Goal: Check status

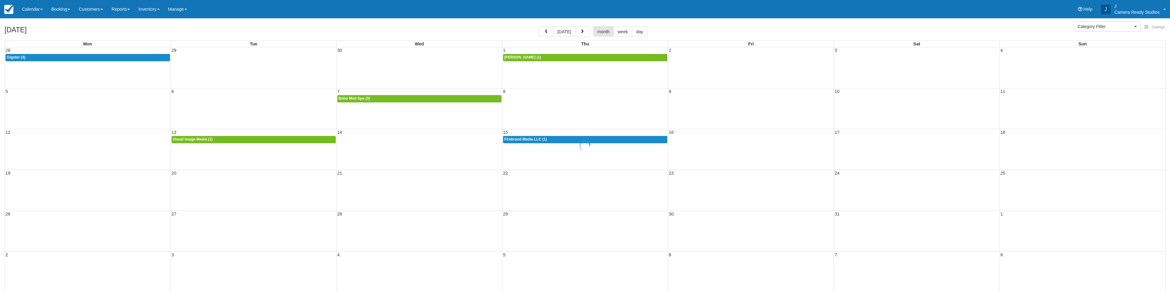
select select
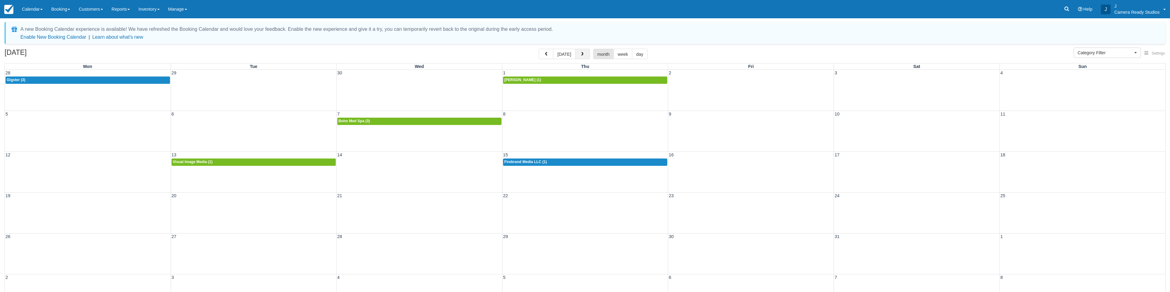
click at [580, 55] on span "button" at bounding box center [582, 54] width 4 height 4
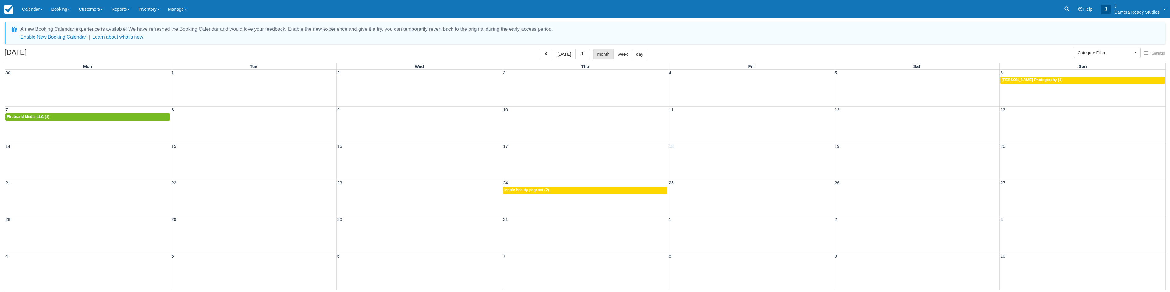
click at [580, 55] on span "button" at bounding box center [582, 54] width 4 height 4
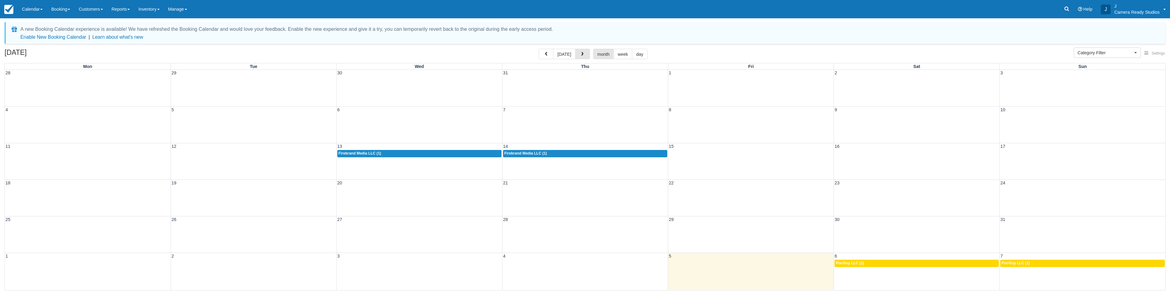
click at [580, 55] on span "button" at bounding box center [582, 54] width 4 height 4
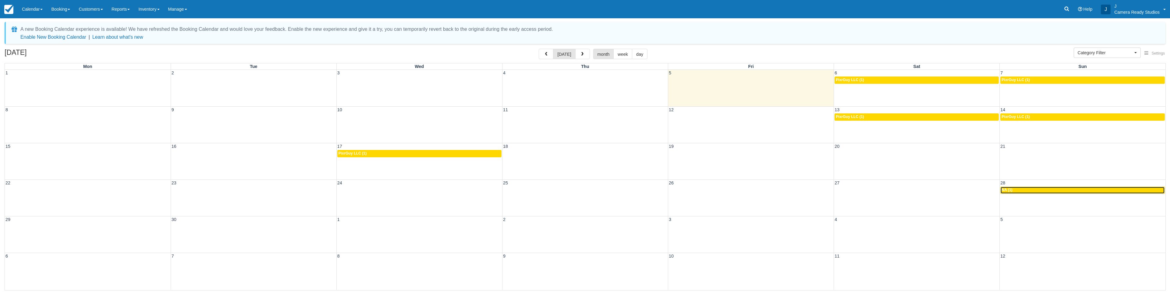
click at [1034, 192] on div "2p NA (1)" at bounding box center [1082, 190] width 162 height 5
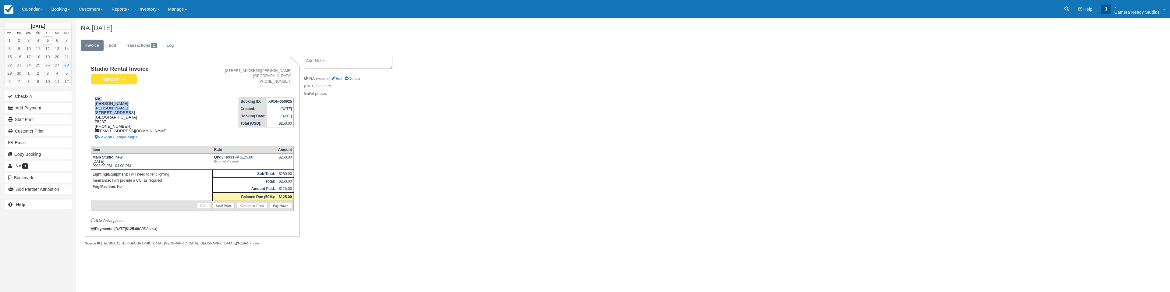
drag, startPoint x: 93, startPoint y: 98, endPoint x: 123, endPoint y: 113, distance: 33.8
click at [123, 113] on div "NA [PERSON_NAME] [STREET_ADDRESS] 1 (940) 222-9875 [EMAIL_ADDRESS][DOMAIN_NAME]…" at bounding box center [143, 119] width 105 height 44
